Goal: Find specific page/section: Find specific page/section

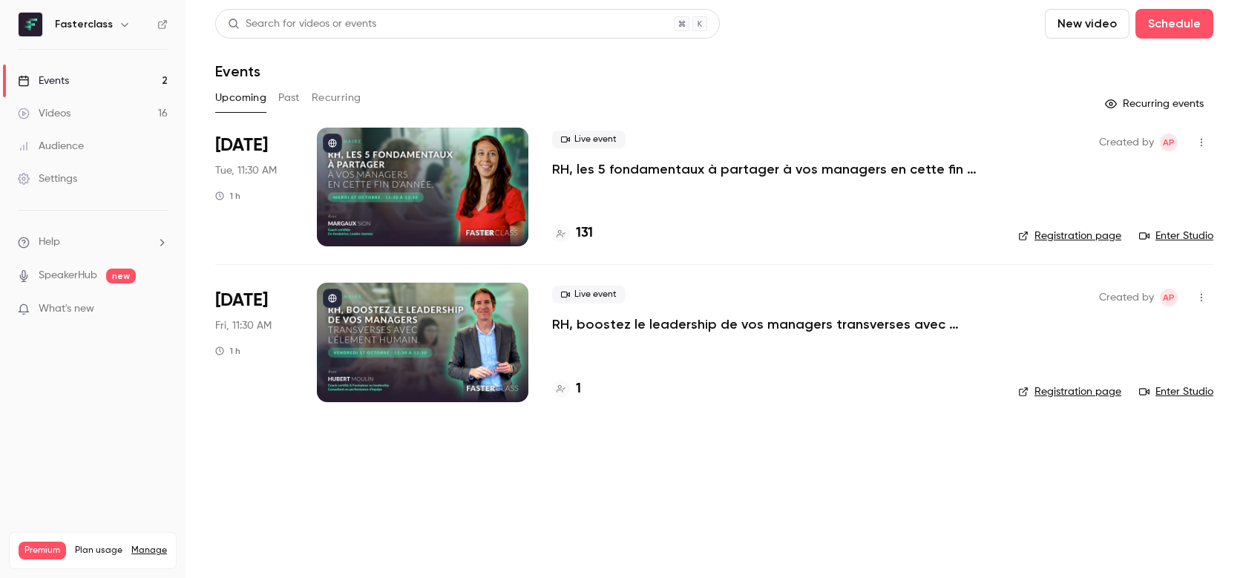
click at [590, 238] on h4 "131" at bounding box center [584, 233] width 17 height 20
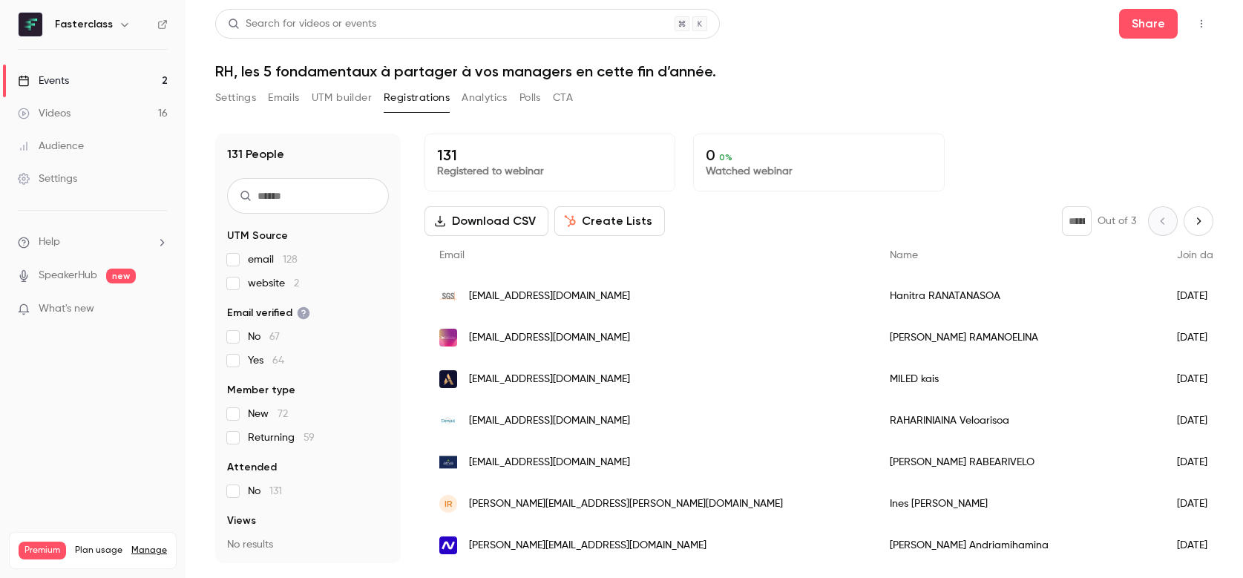
click at [99, 80] on link "Events 2" at bounding box center [93, 81] width 186 height 33
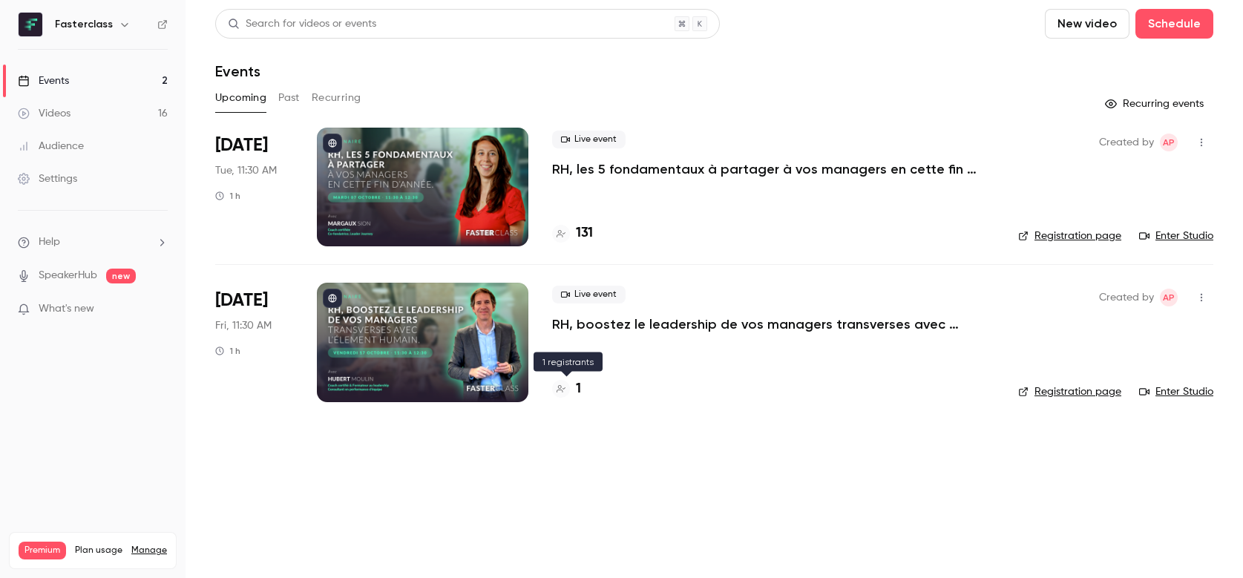
click at [579, 383] on h4 "1" at bounding box center [578, 389] width 5 height 20
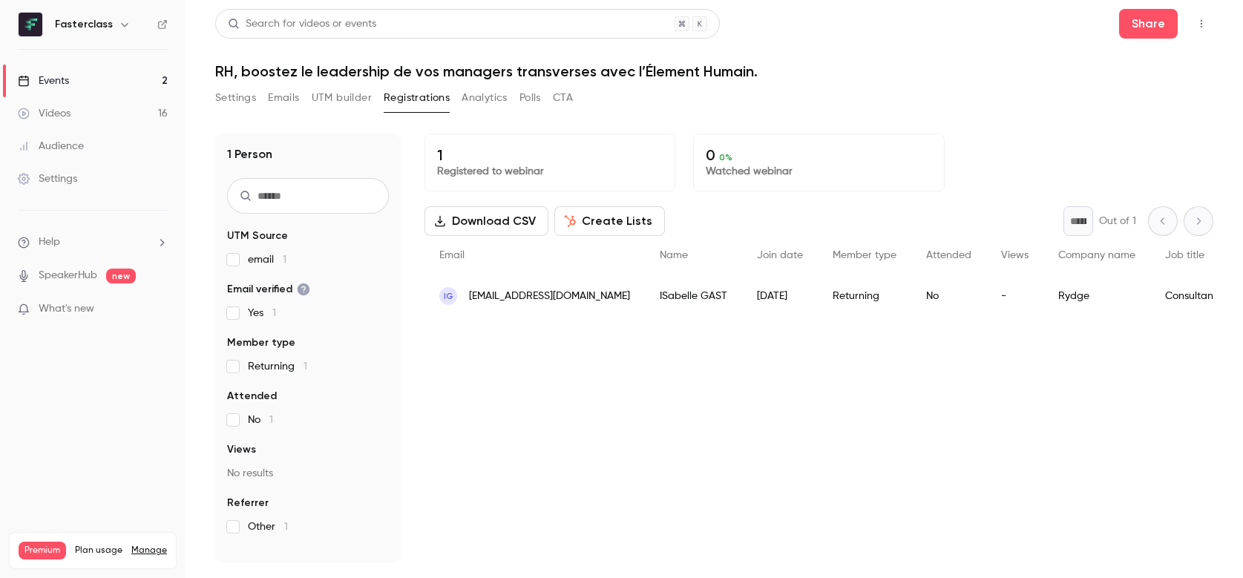
click at [111, 79] on link "Events 2" at bounding box center [93, 81] width 186 height 33
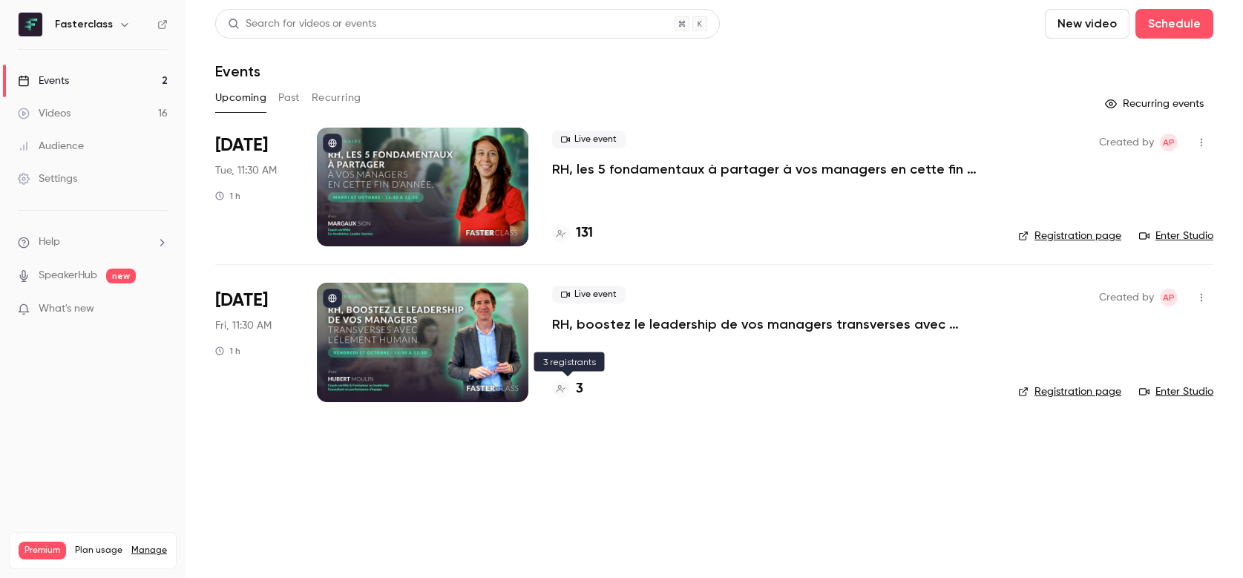
click at [577, 386] on h4 "3" at bounding box center [579, 389] width 7 height 20
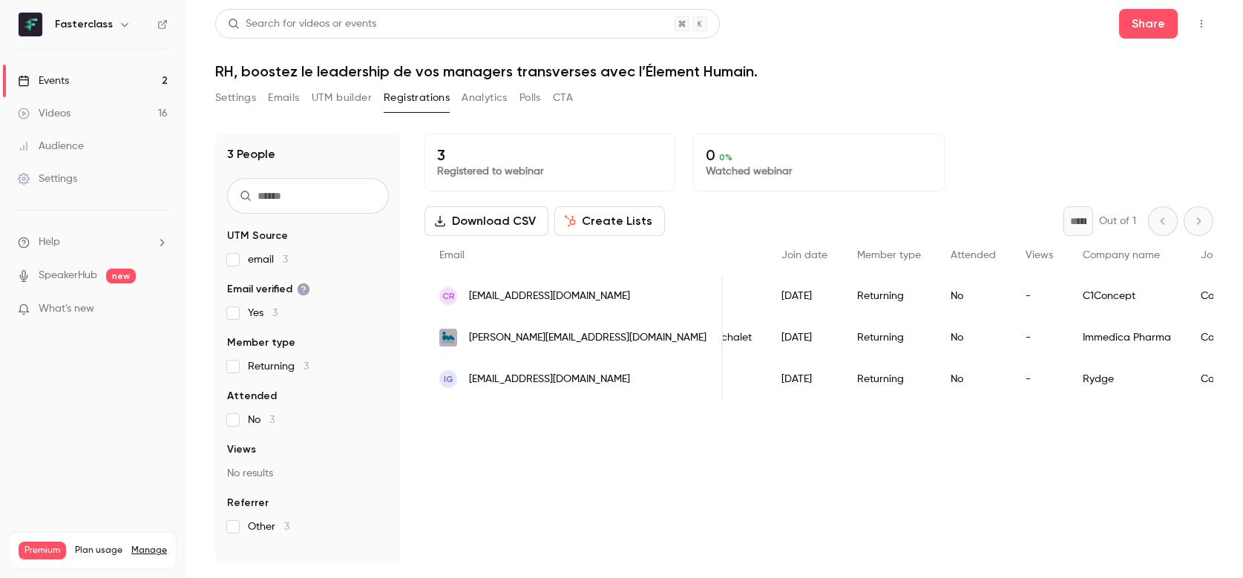
scroll to position [0, 281]
